Goal: Communication & Community: Answer question/provide support

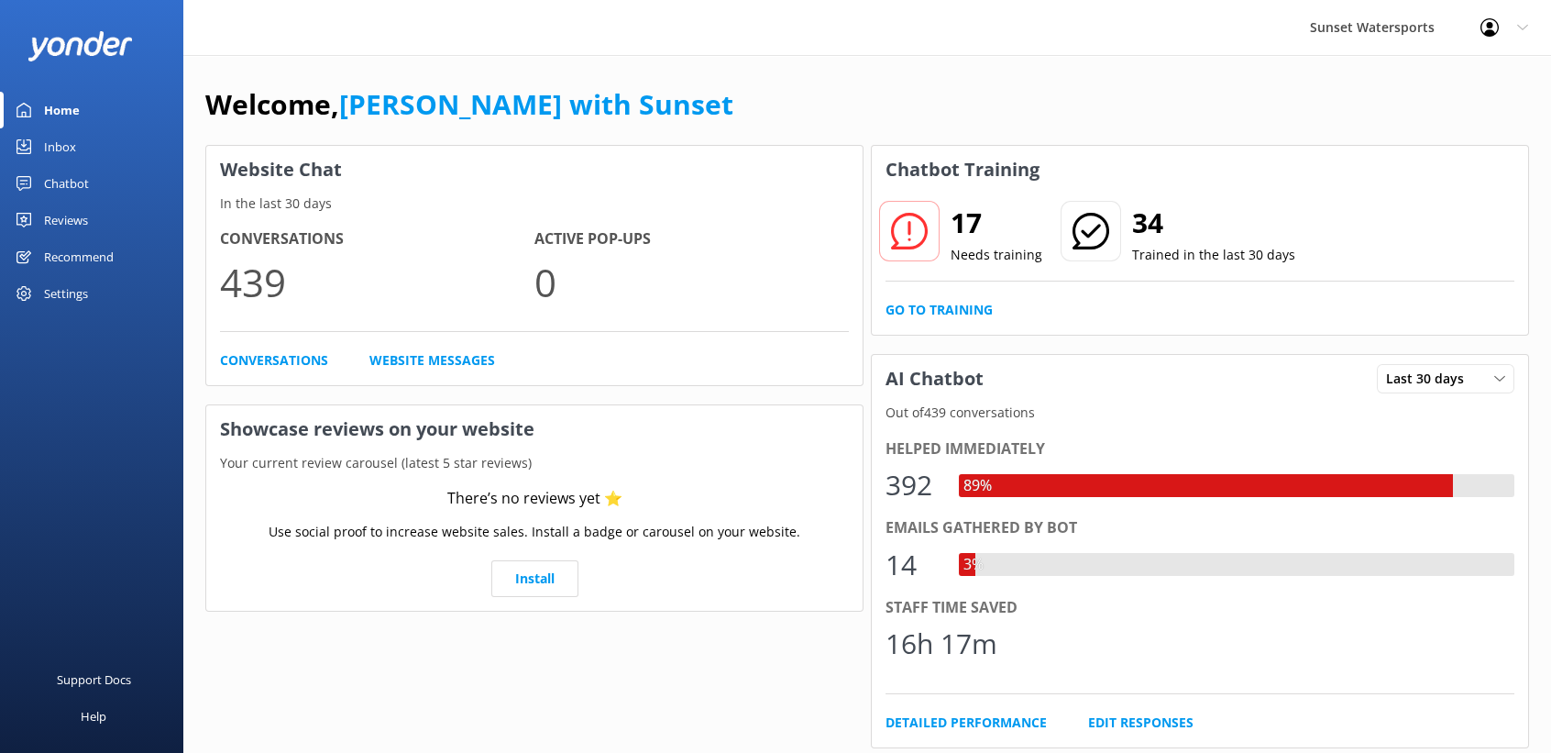
click at [38, 149] on link "Inbox" at bounding box center [91, 146] width 183 height 37
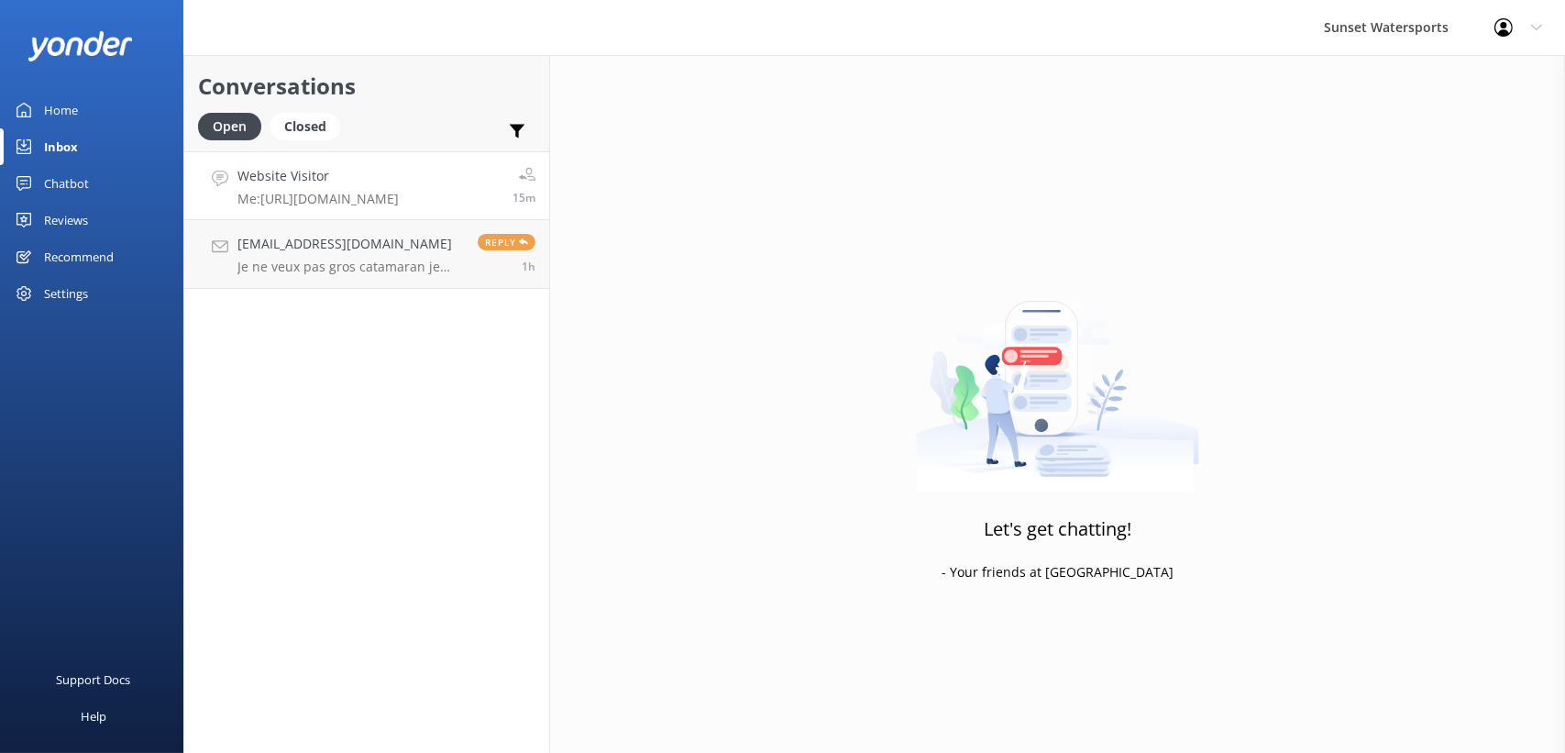
click at [334, 179] on h4 "Website Visitor" at bounding box center [317, 176] width 161 height 20
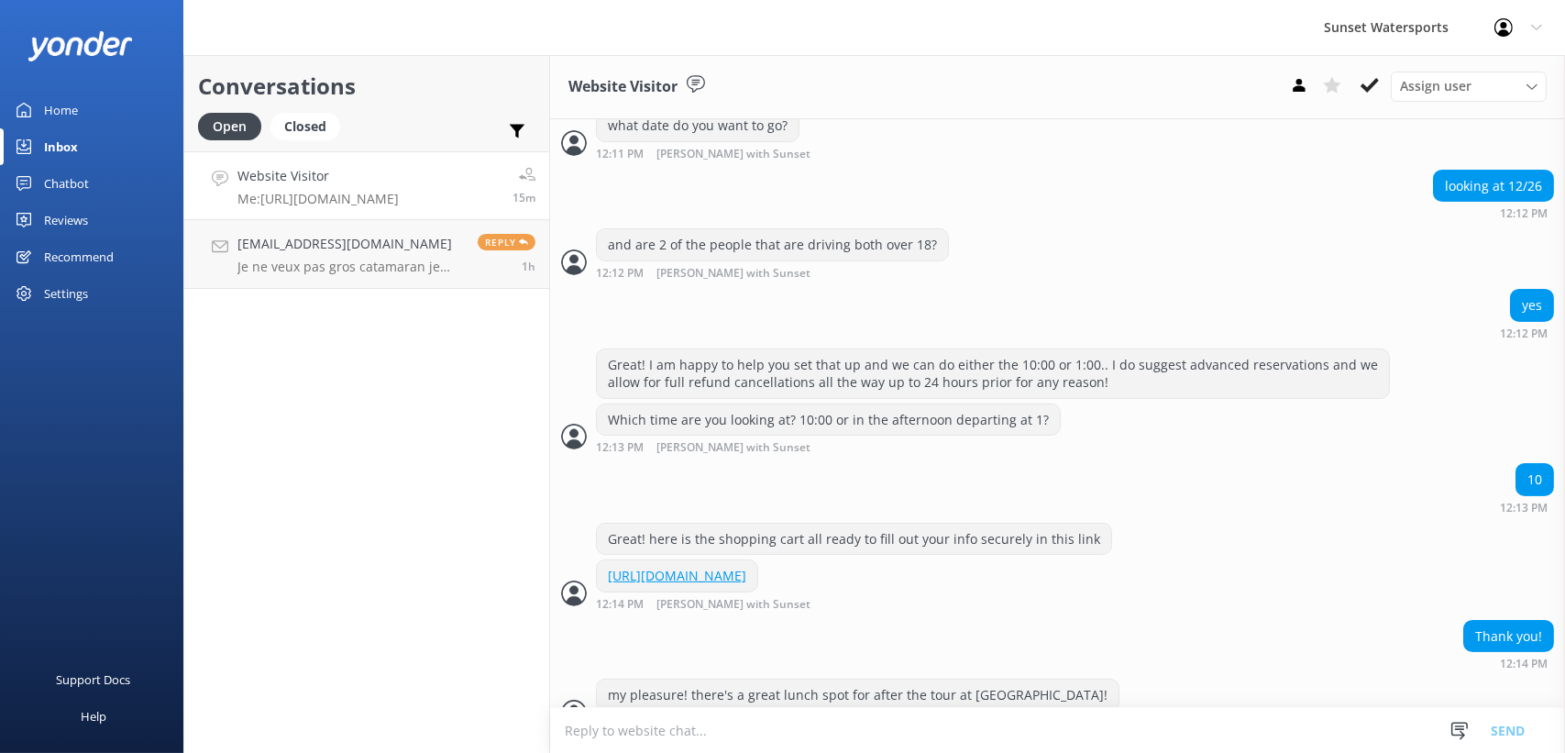
scroll to position [1146, 0]
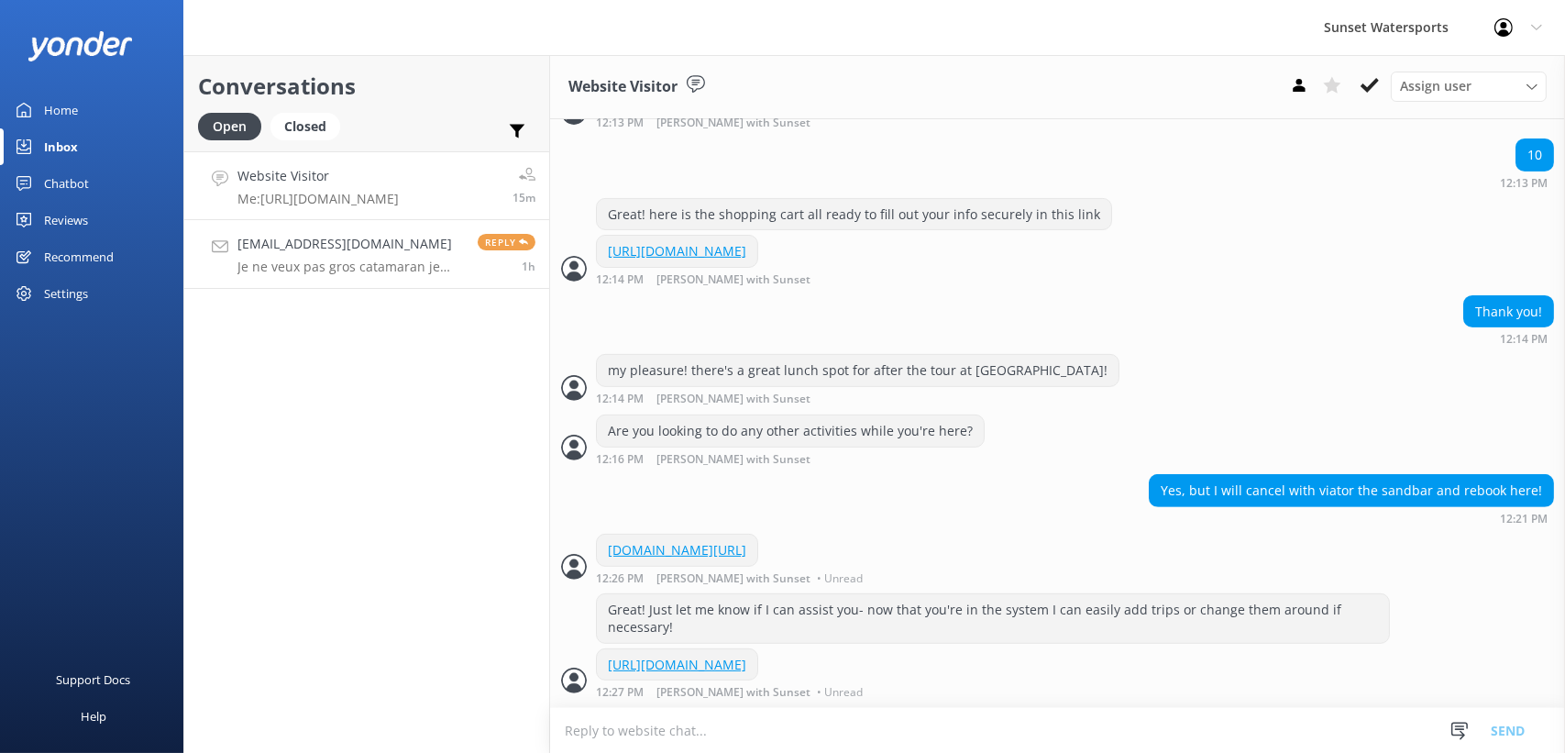
click at [330, 266] on p "Je ne veux pas gros catamaran je veux pédalo avec moteur" at bounding box center [350, 267] width 226 height 17
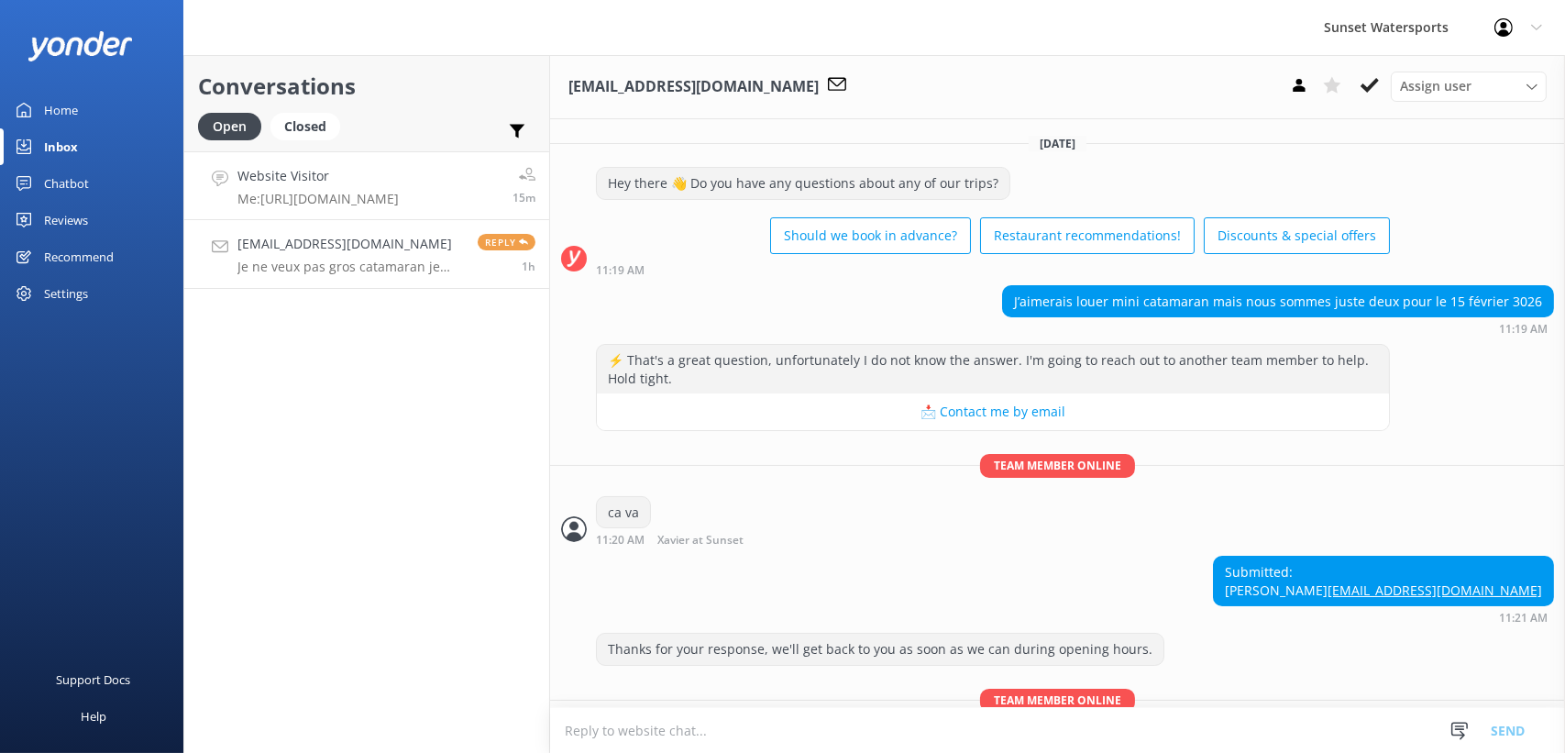
scroll to position [313, 0]
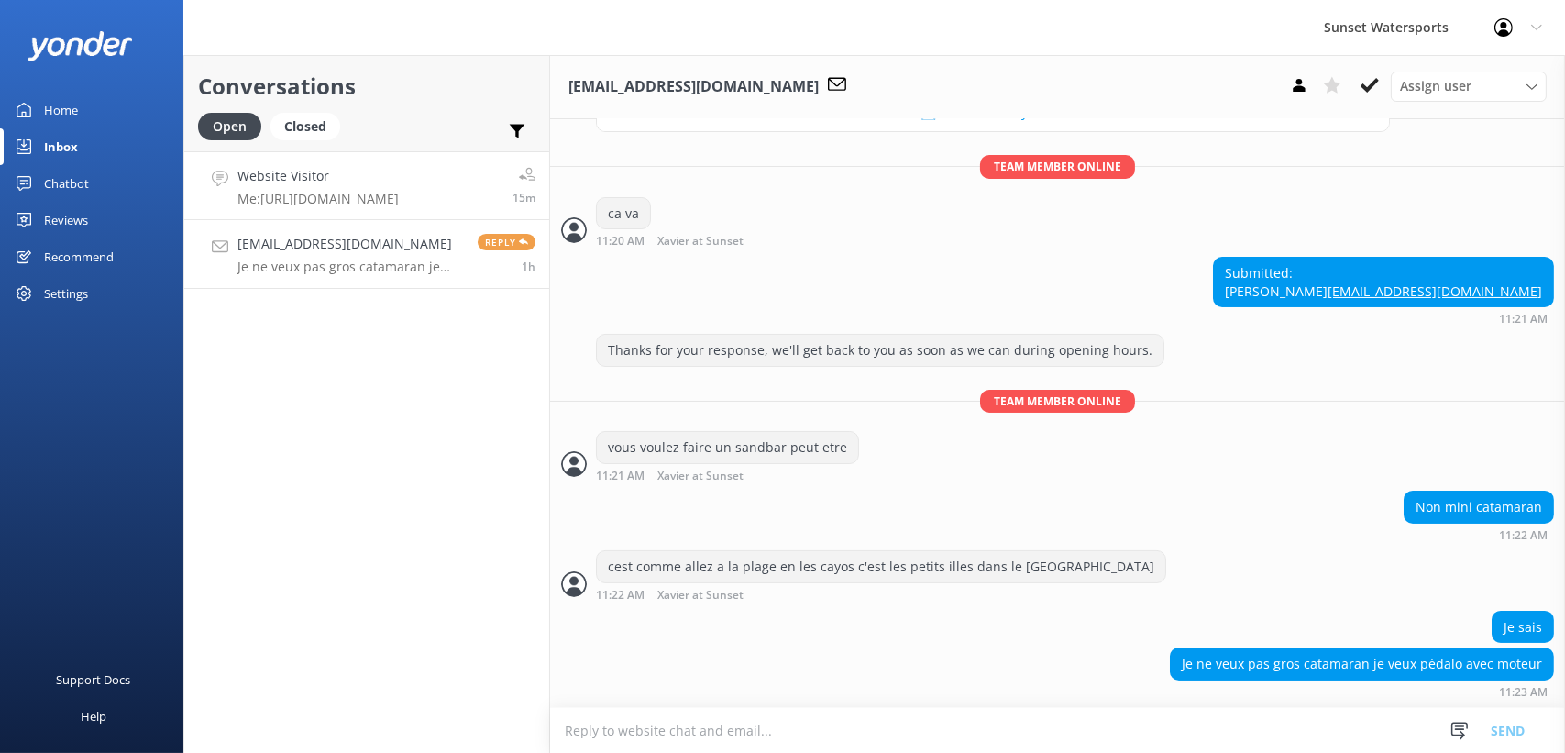
click at [391, 176] on h4 "Website Visitor" at bounding box center [317, 176] width 161 height 20
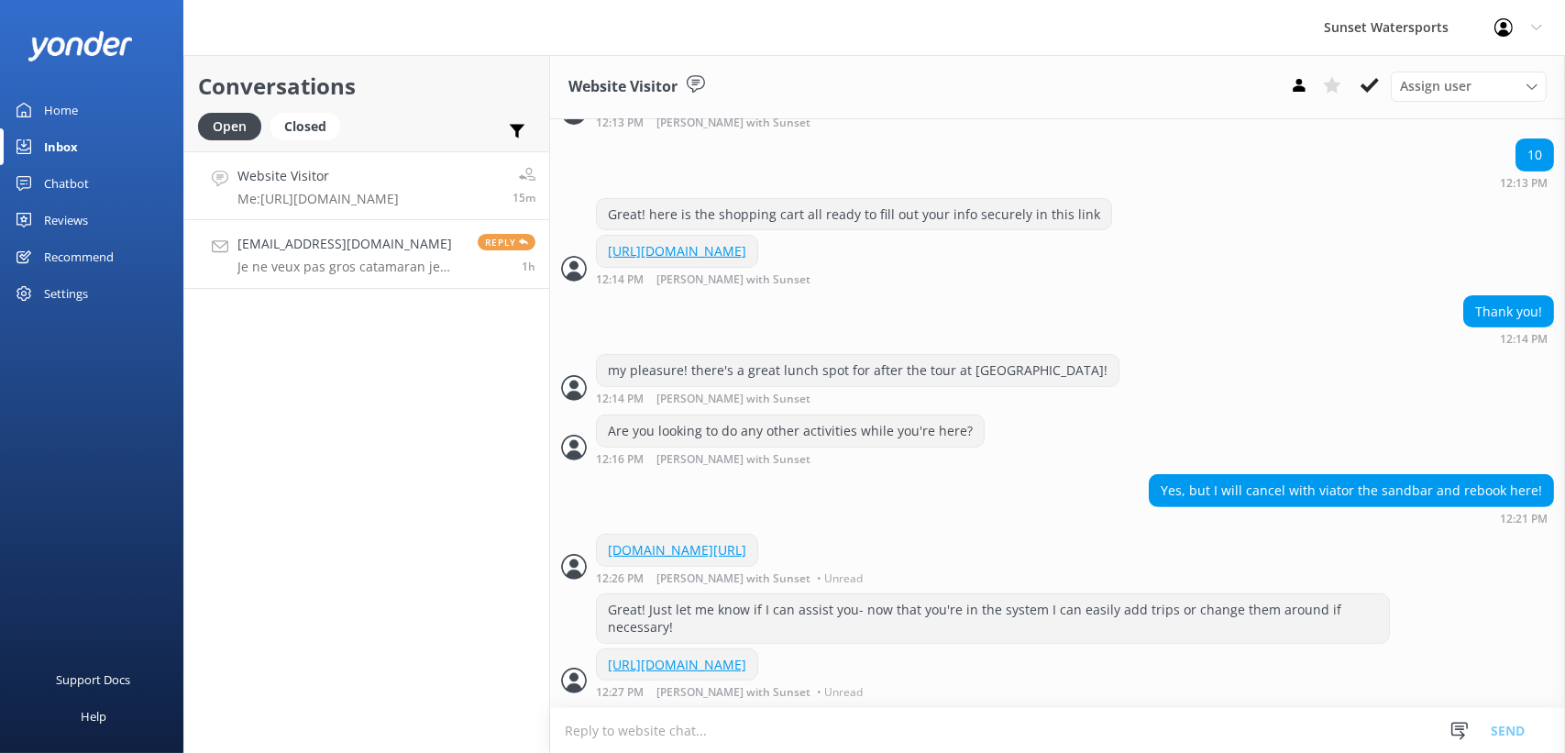
scroll to position [1146, 0]
click at [78, 89] on div at bounding box center [91, 46] width 183 height 92
click at [76, 110] on link "Home" at bounding box center [91, 110] width 183 height 37
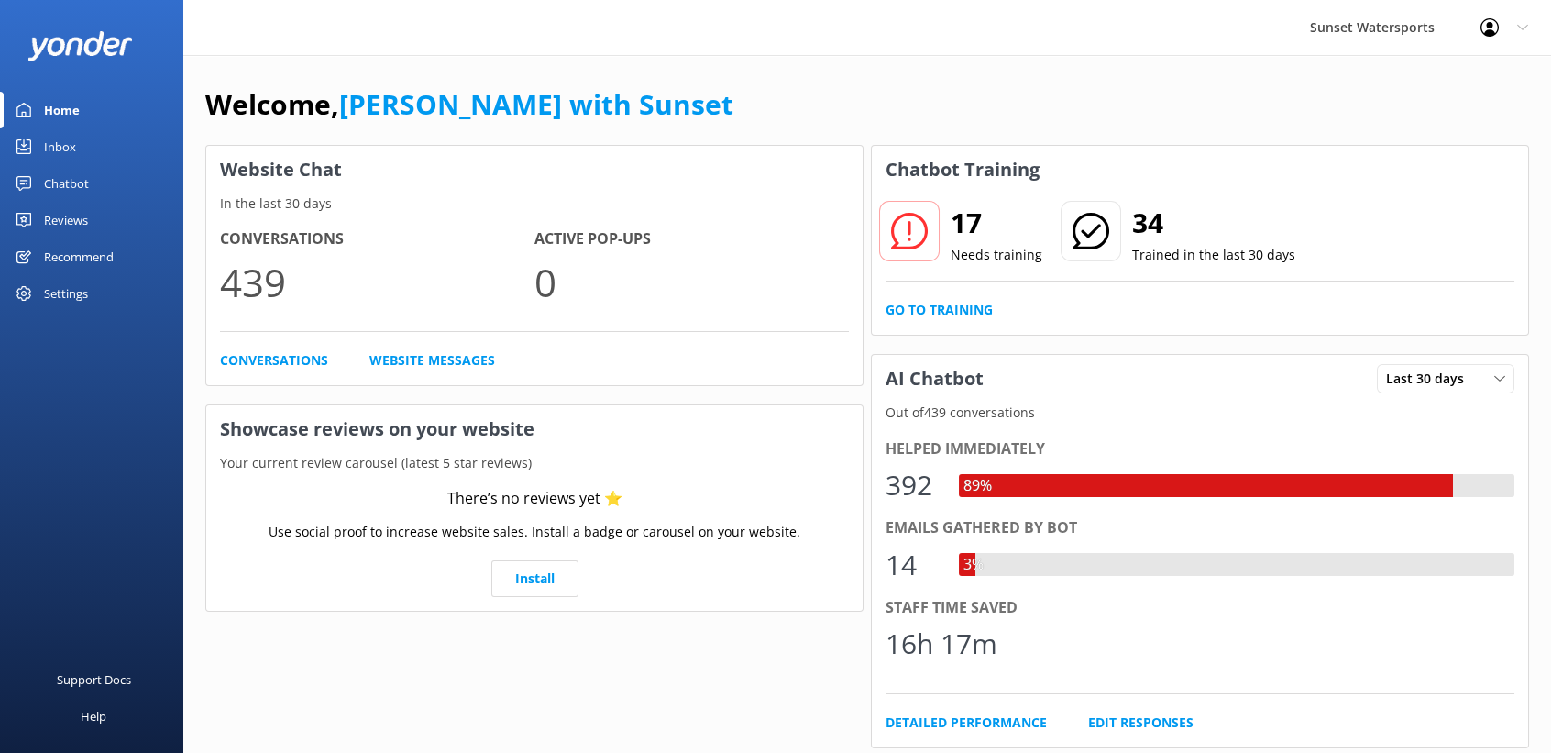
click at [71, 156] on div "Inbox" at bounding box center [60, 146] width 32 height 37
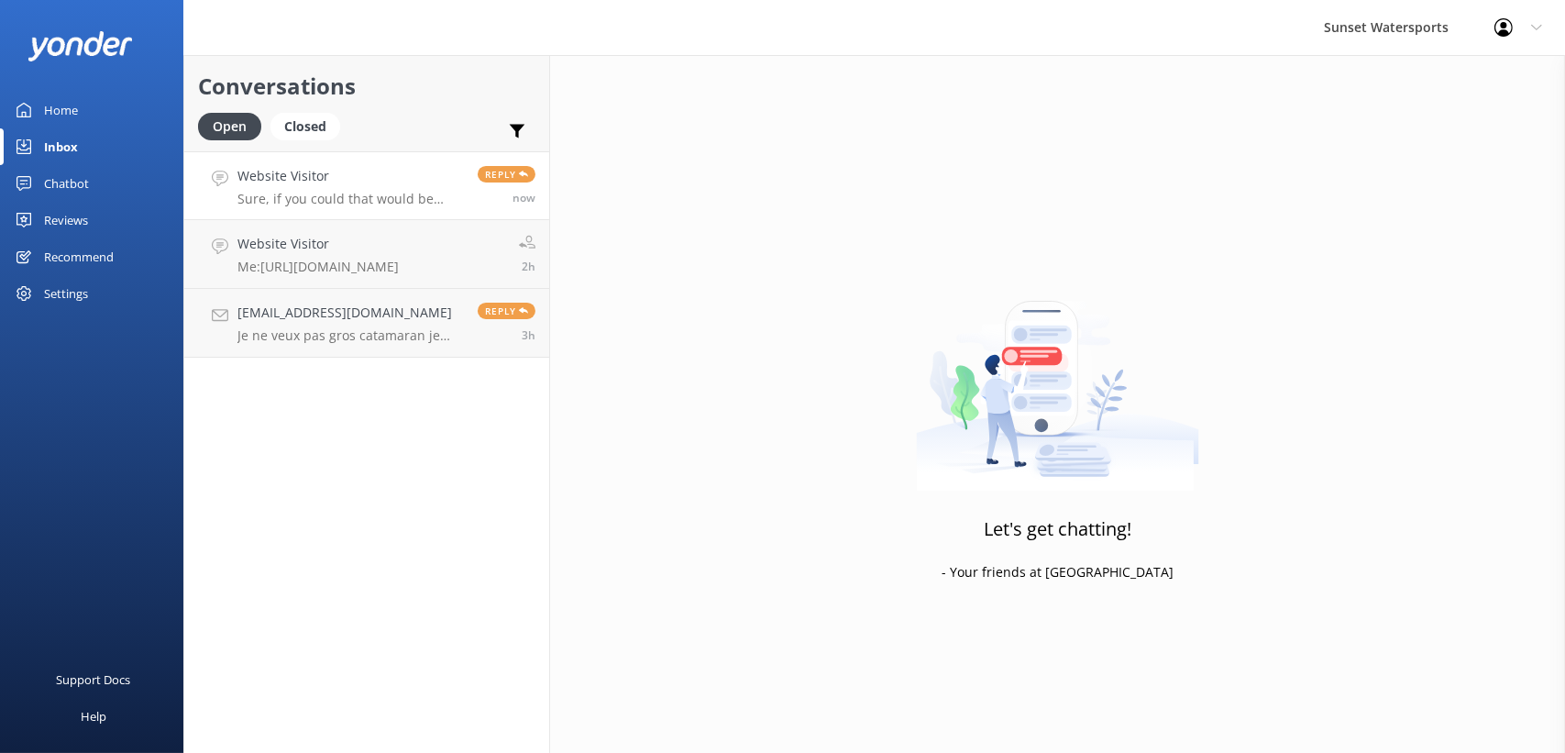
click at [364, 179] on h4 "Website Visitor" at bounding box center [350, 176] width 226 height 20
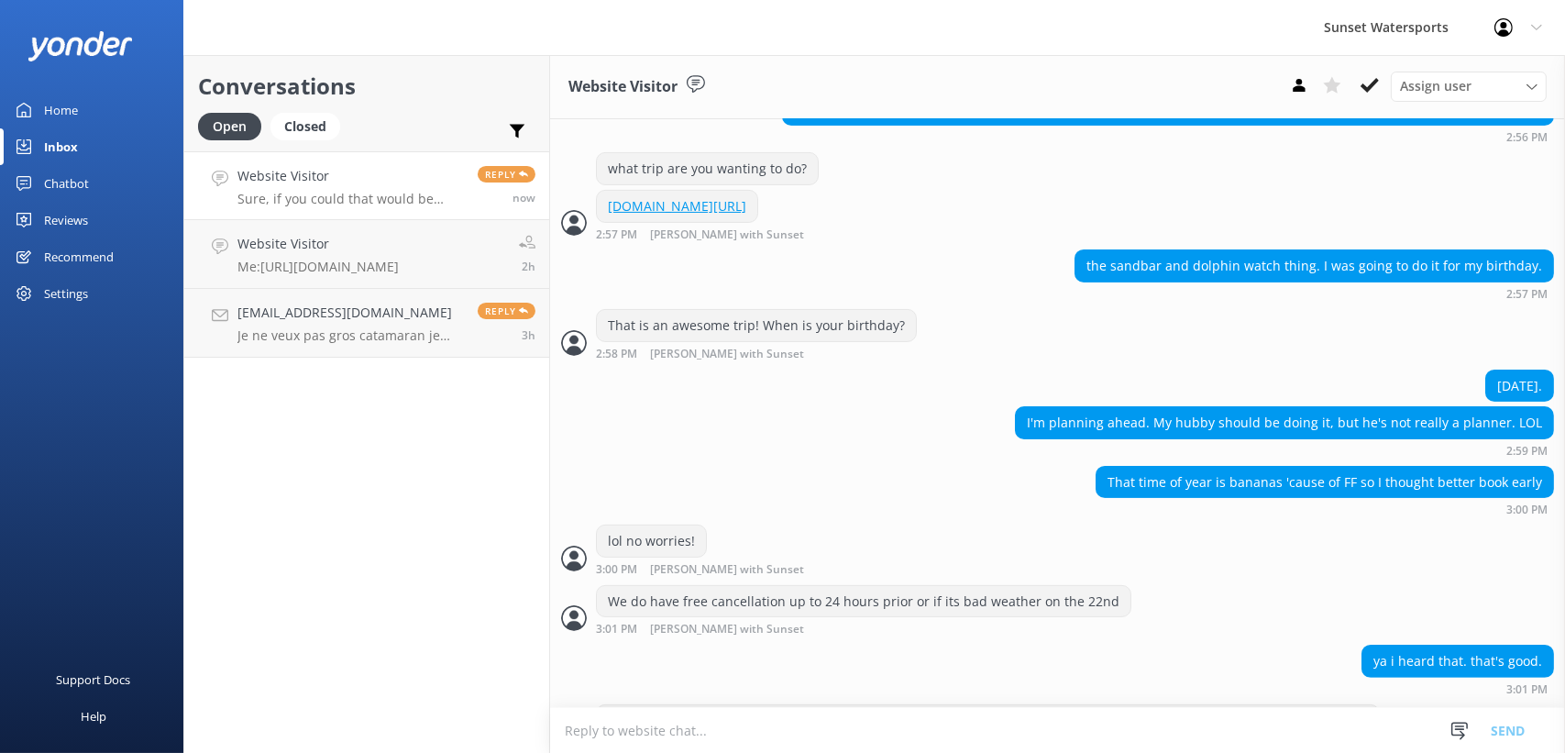
scroll to position [1063, 0]
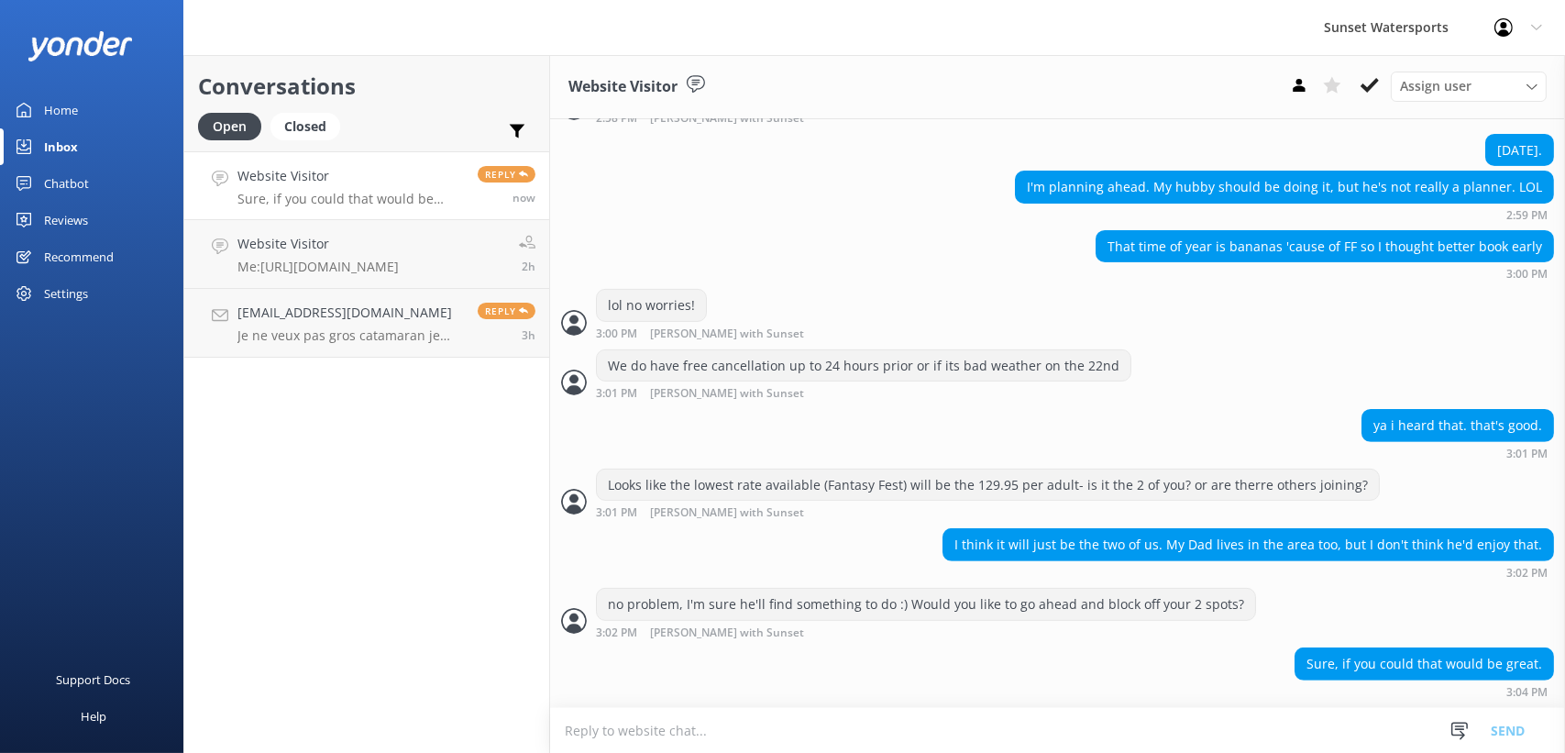
click at [69, 114] on div "Home" at bounding box center [61, 110] width 34 height 37
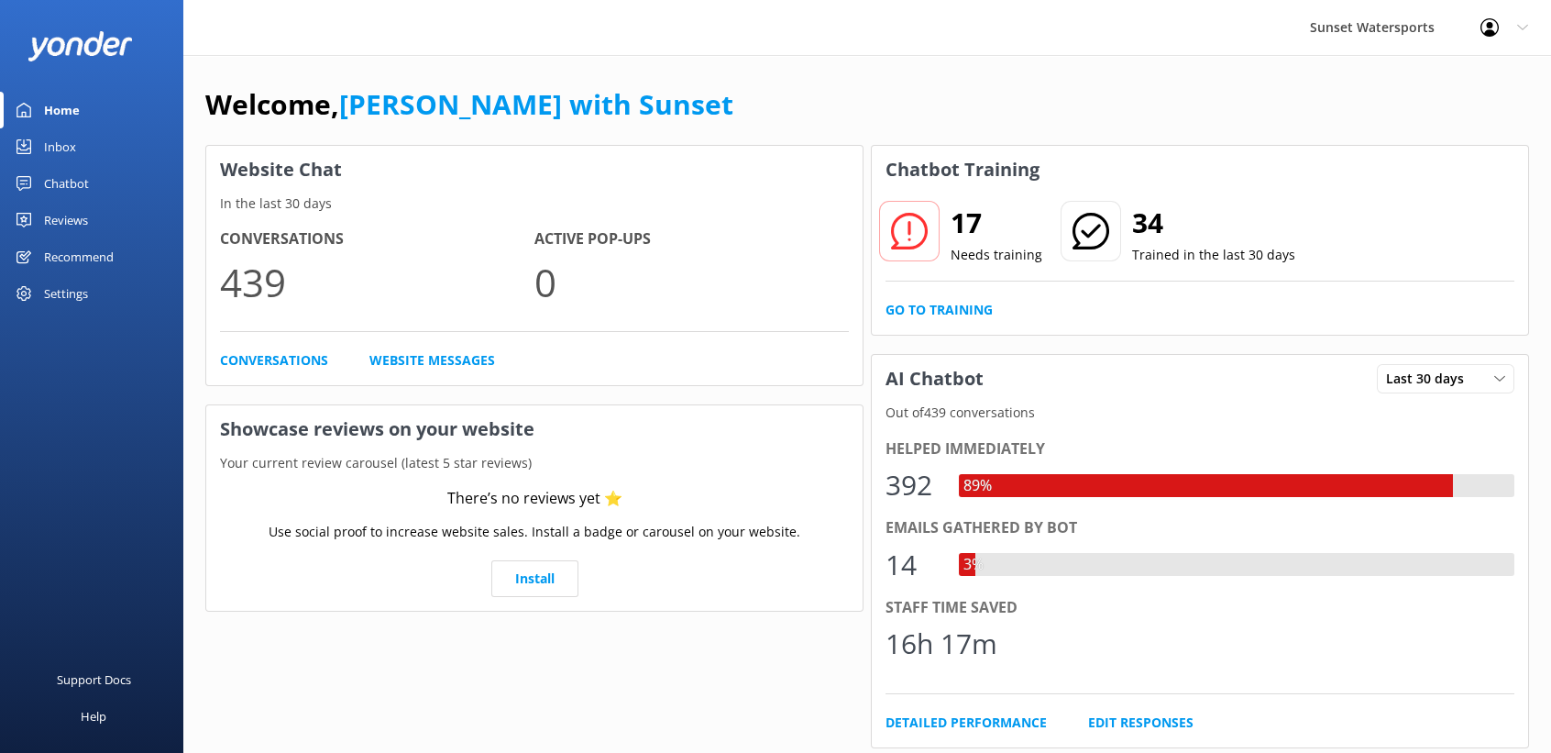
click at [30, 135] on link "Inbox" at bounding box center [91, 146] width 183 height 37
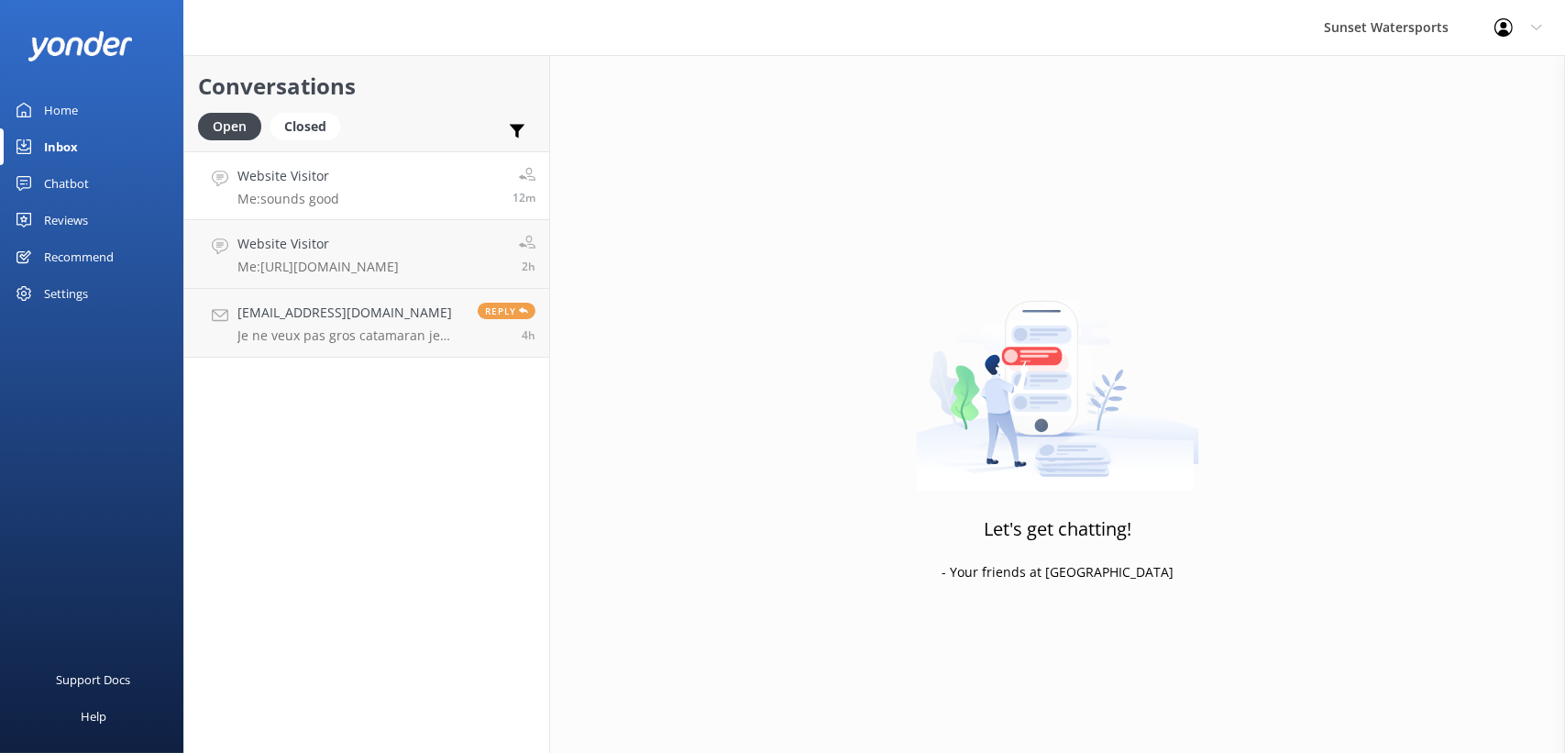
click at [340, 192] on link "Website Visitor Me: sounds good 12m" at bounding box center [366, 185] width 365 height 69
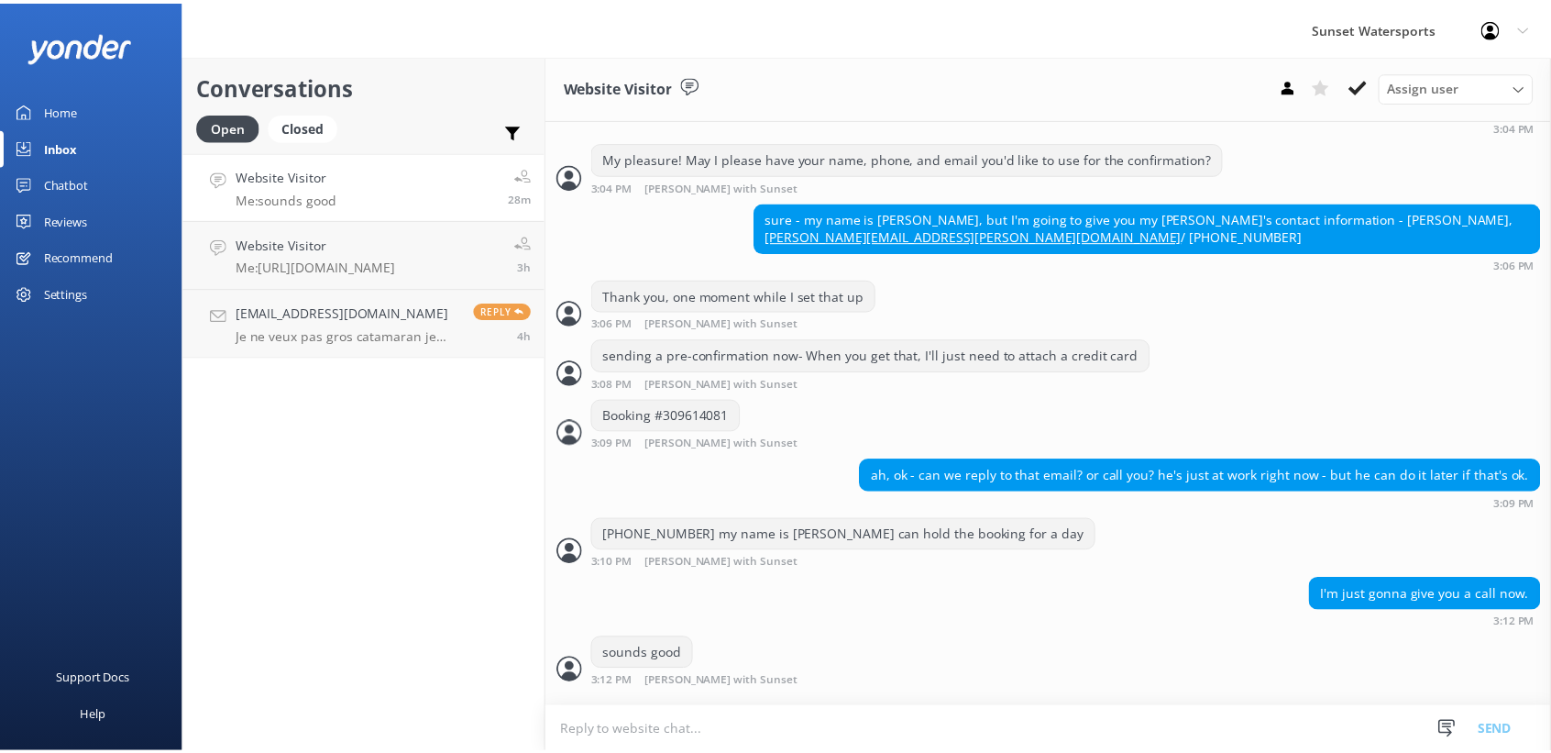
scroll to position [1657, 0]
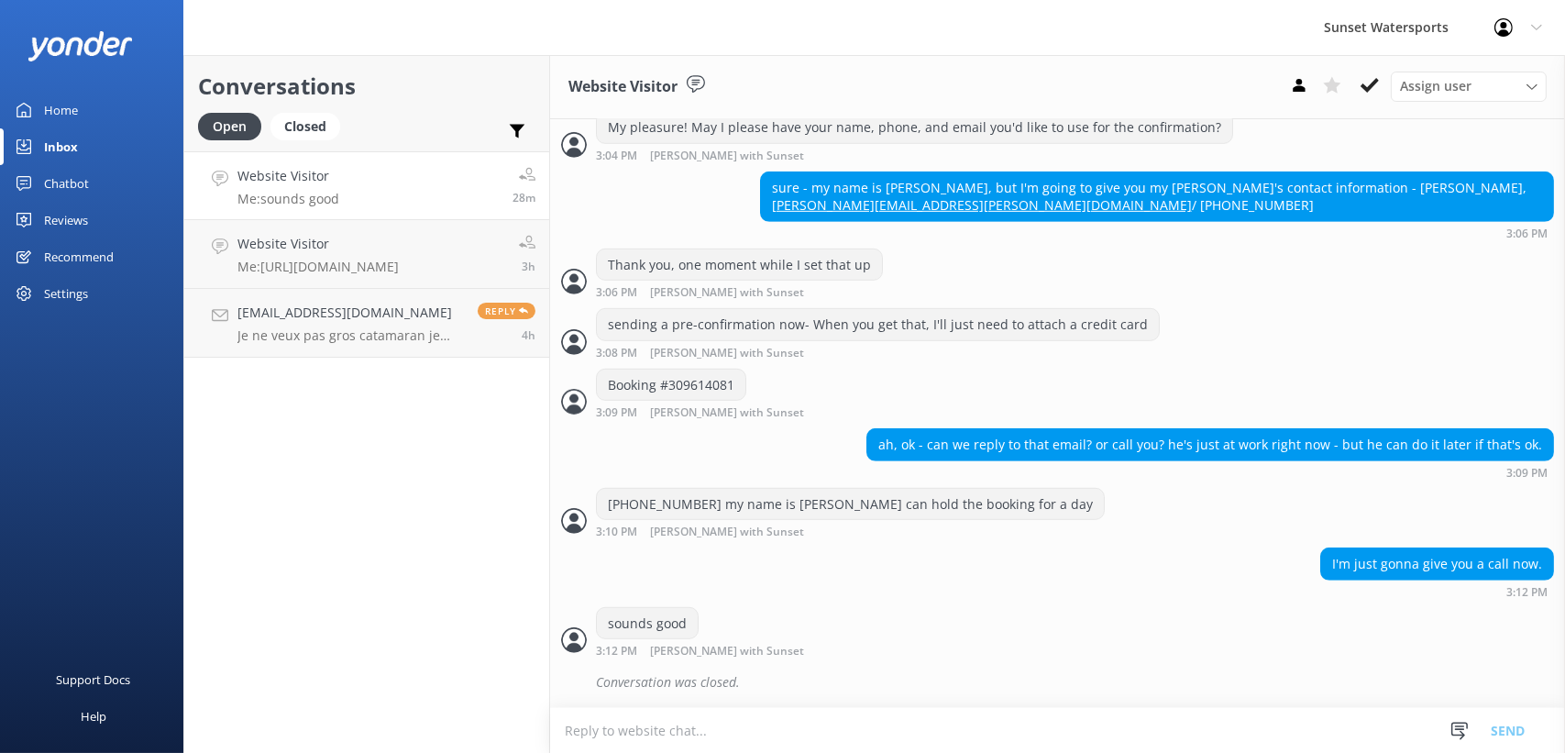
click at [76, 108] on div "Home" at bounding box center [61, 110] width 34 height 37
